Goal: Task Accomplishment & Management: Complete application form

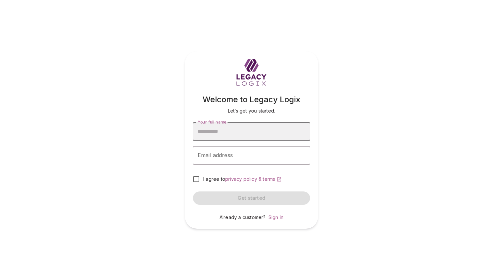
click at [262, 133] on input "Your full name" at bounding box center [251, 131] width 117 height 19
type input "**********"
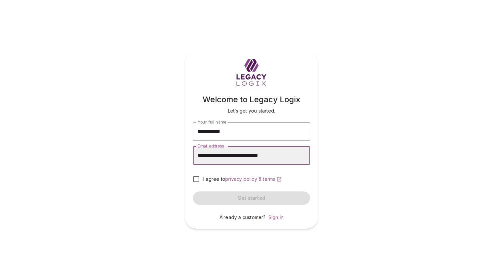
type input "**********"
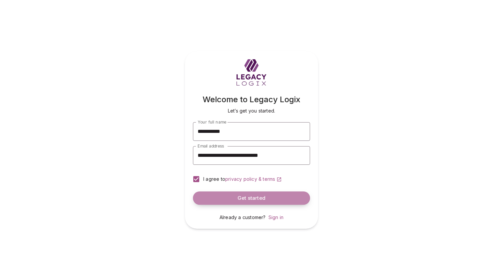
click at [237, 198] on button "Get started" at bounding box center [251, 197] width 117 height 13
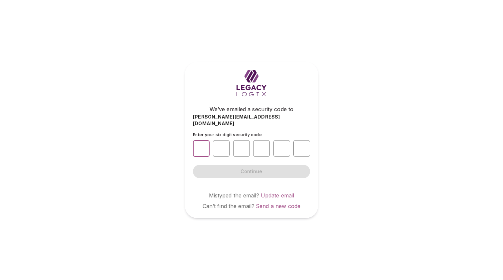
click at [200, 144] on input "number" at bounding box center [201, 148] width 17 height 17
paste input "*"
type input "*"
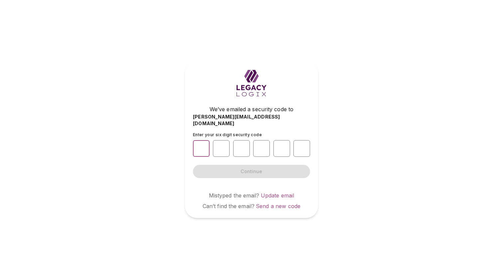
type input "*"
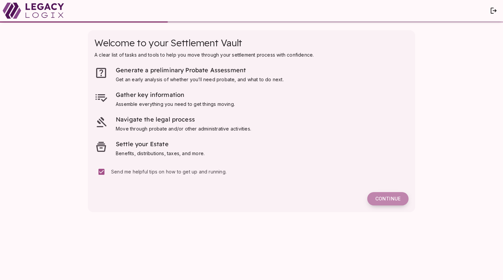
click at [396, 197] on span "Continue" at bounding box center [387, 199] width 25 height 6
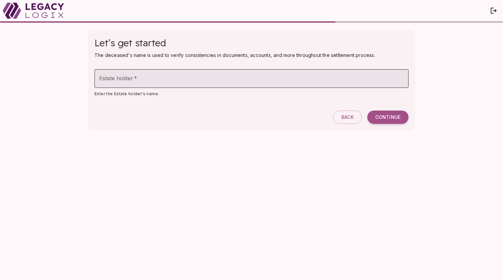
click at [153, 78] on input "Estate holder   *" at bounding box center [252, 78] width 314 height 19
type input "**********"
click at [388, 117] on span "Continue" at bounding box center [387, 117] width 25 height 6
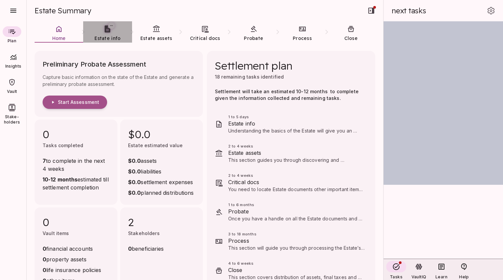
click at [107, 31] on icon at bounding box center [108, 29] width 8 height 8
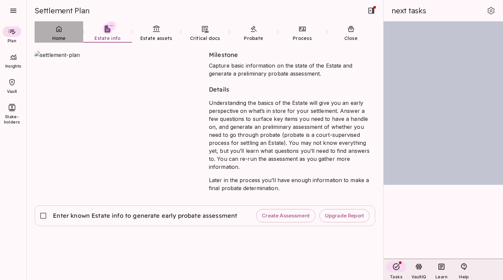
click at [60, 32] on icon at bounding box center [58, 29] width 5 height 6
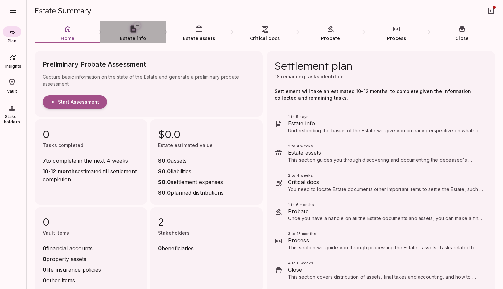
click at [133, 33] on link "Estate info" at bounding box center [134, 33] width 66 height 24
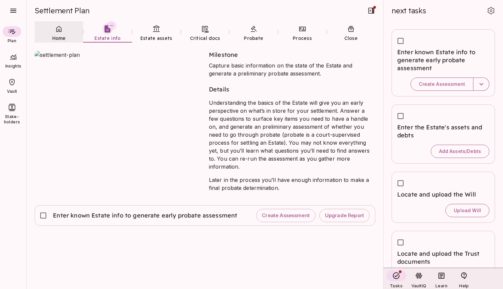
click at [61, 33] on icon at bounding box center [59, 29] width 8 height 8
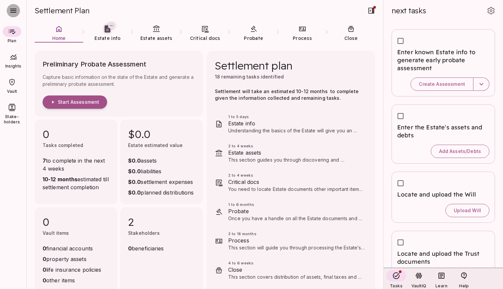
click at [13, 11] on icon "button" at bounding box center [13, 11] width 6 height 4
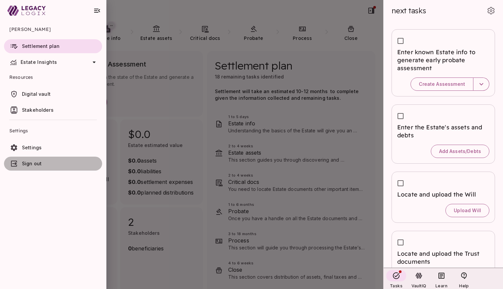
click at [37, 164] on span "Sign out" at bounding box center [32, 164] width 20 height 6
